Goal: Task Accomplishment & Management: Manage account settings

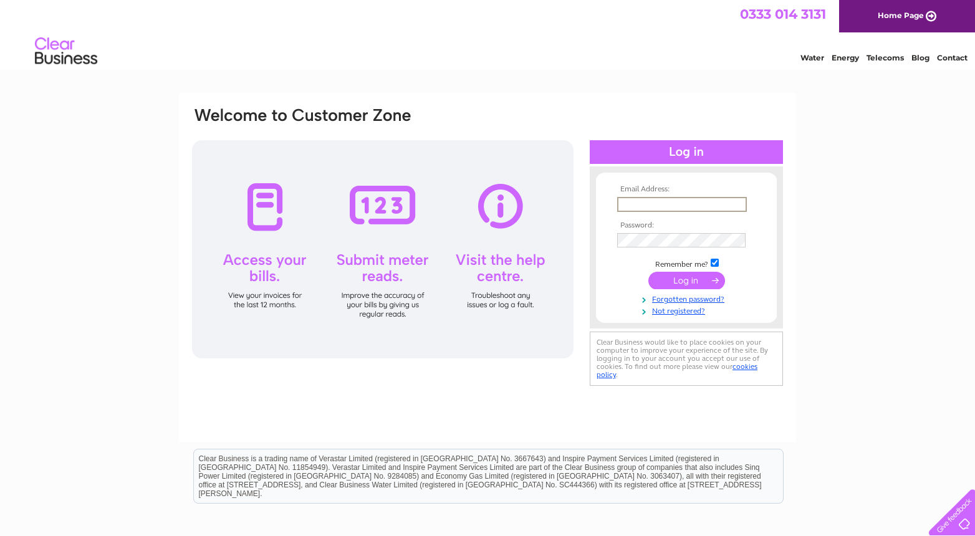
type input "lorna@paulpieri.co.uk"
click at [686, 279] on input "submit" at bounding box center [686, 279] width 77 height 17
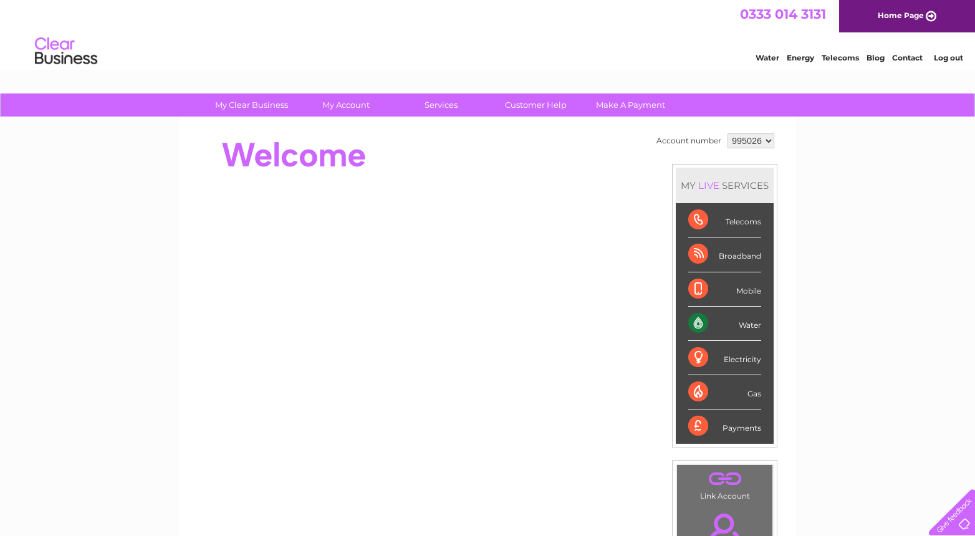
click at [704, 328] on div "Water" at bounding box center [724, 324] width 73 height 34
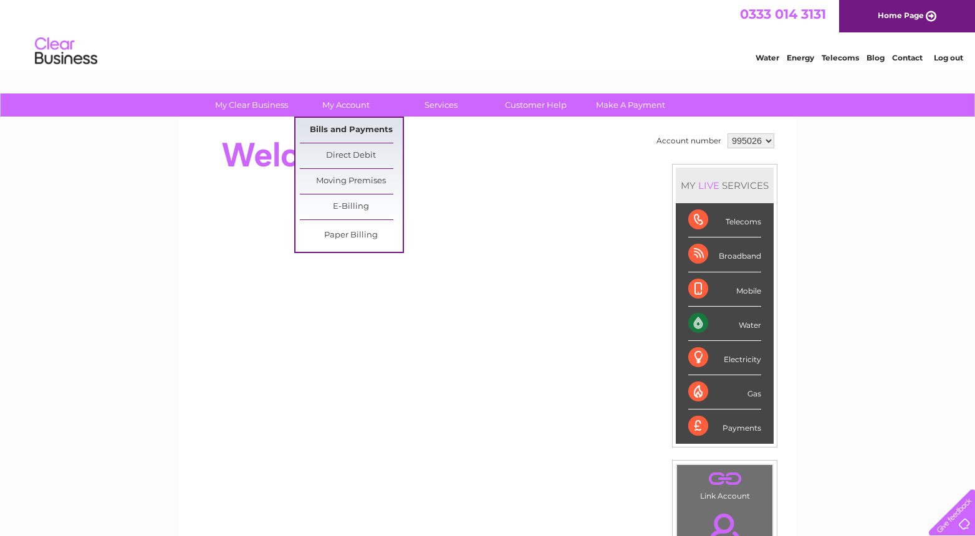
click at [365, 127] on link "Bills and Payments" at bounding box center [351, 130] width 103 height 25
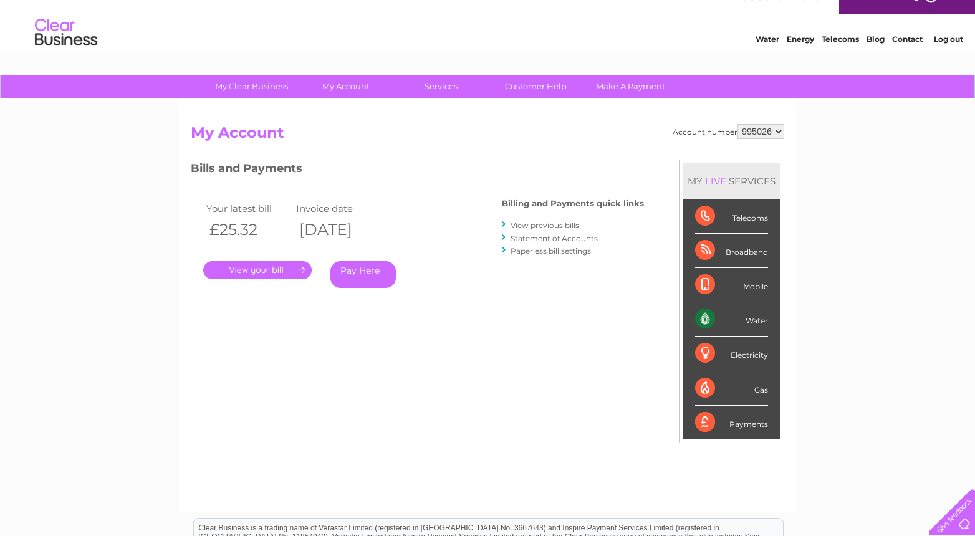
scroll to position [15, 0]
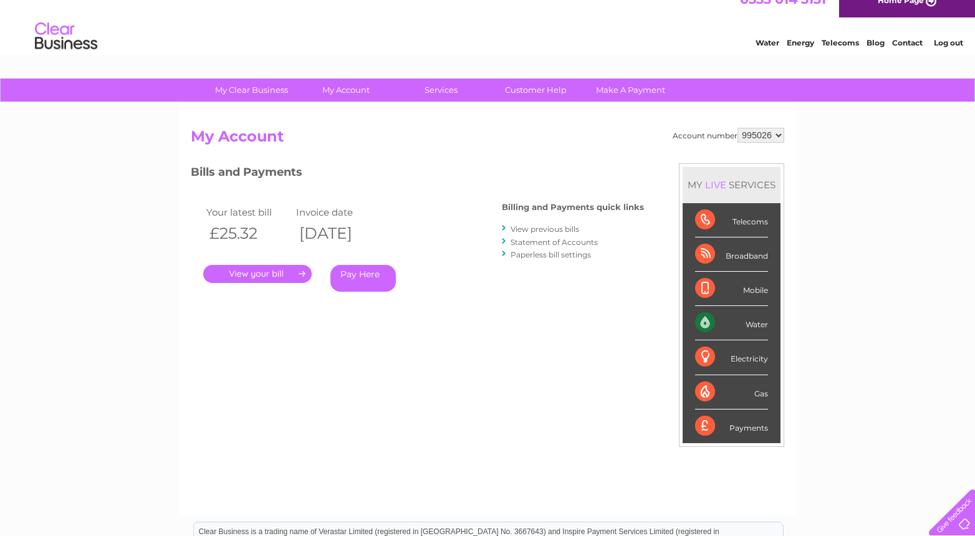
click at [254, 275] on link "." at bounding box center [257, 274] width 108 height 18
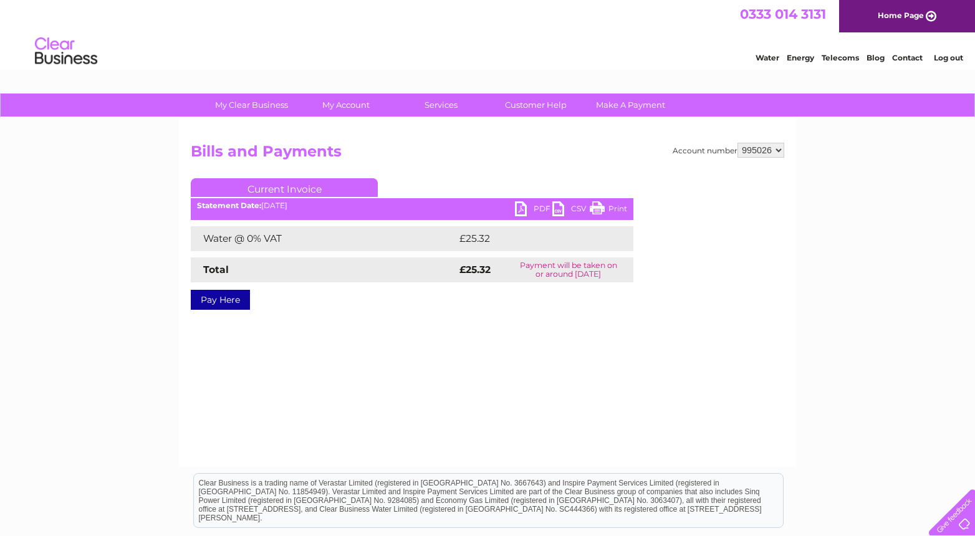
click at [529, 217] on link "PDF" at bounding box center [533, 210] width 37 height 18
click at [953, 55] on link "Log out" at bounding box center [948, 57] width 29 height 9
